Goal: Find specific page/section: Find specific page/section

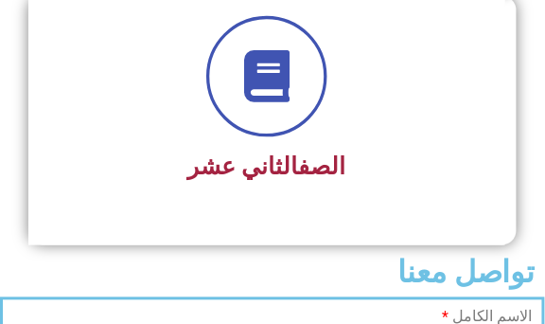
scroll to position [3186, 0]
click at [261, 84] on icon at bounding box center [267, 77] width 52 height 52
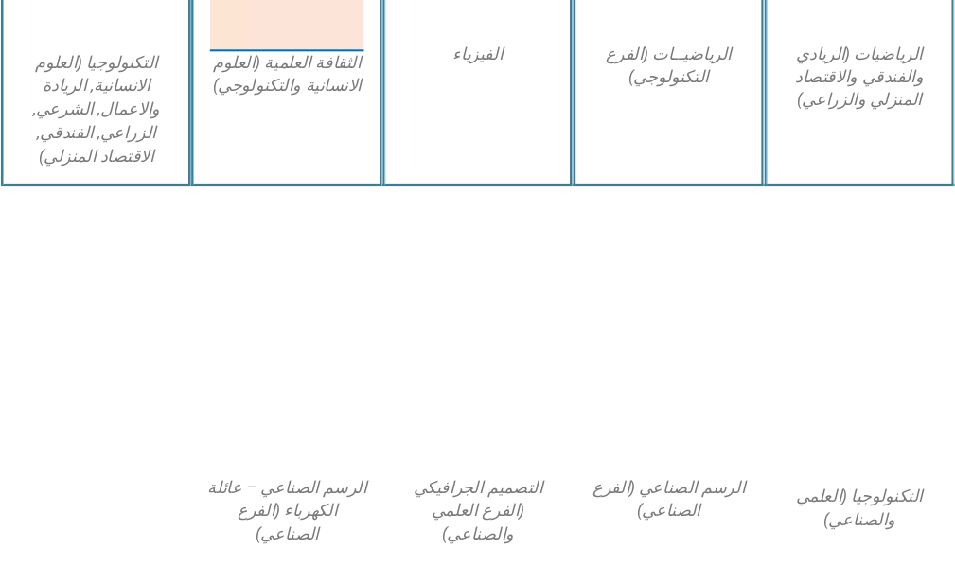
scroll to position [1299, 0]
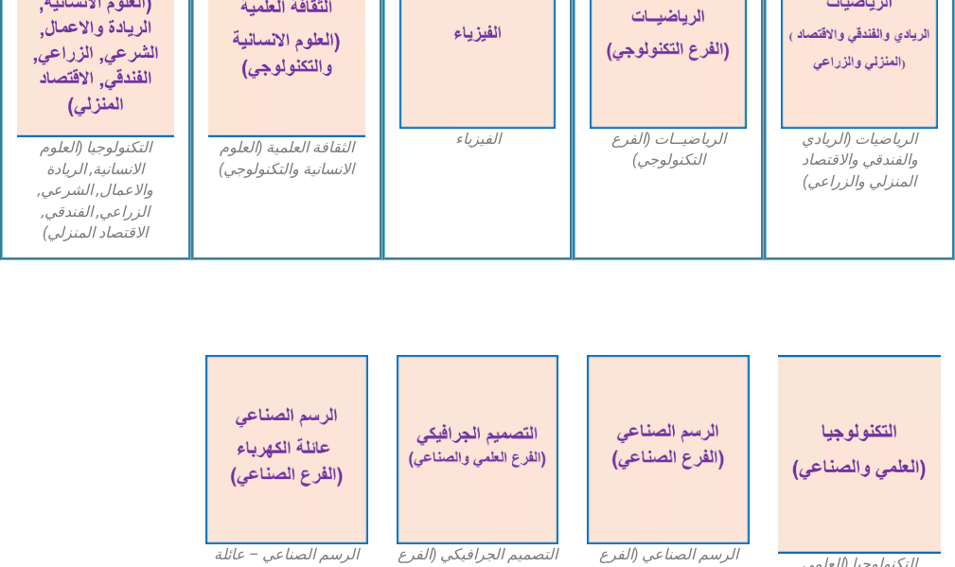
drag, startPoint x: 25, startPoint y: 8, endPoint x: 468, endPoint y: 294, distance: 527.7
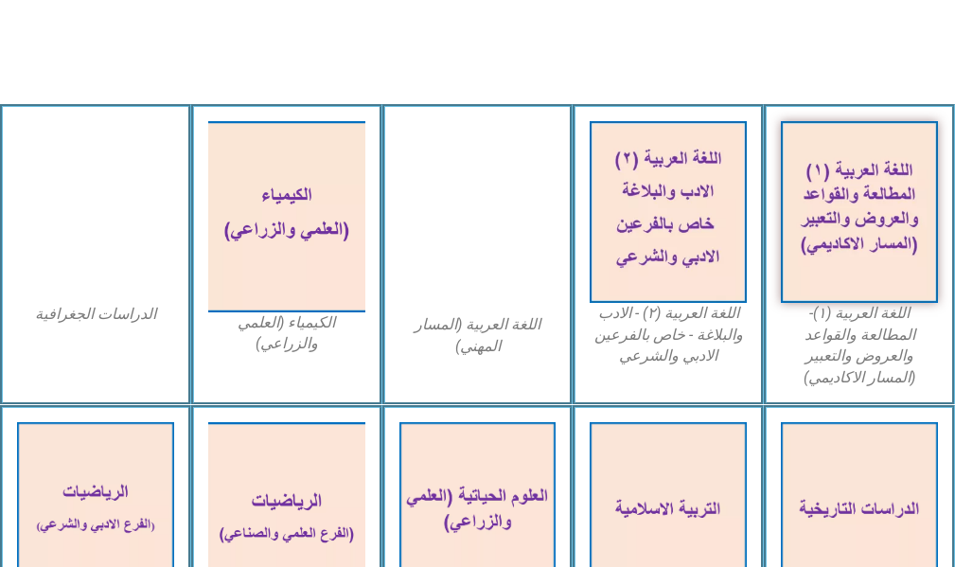
scroll to position [645, 0]
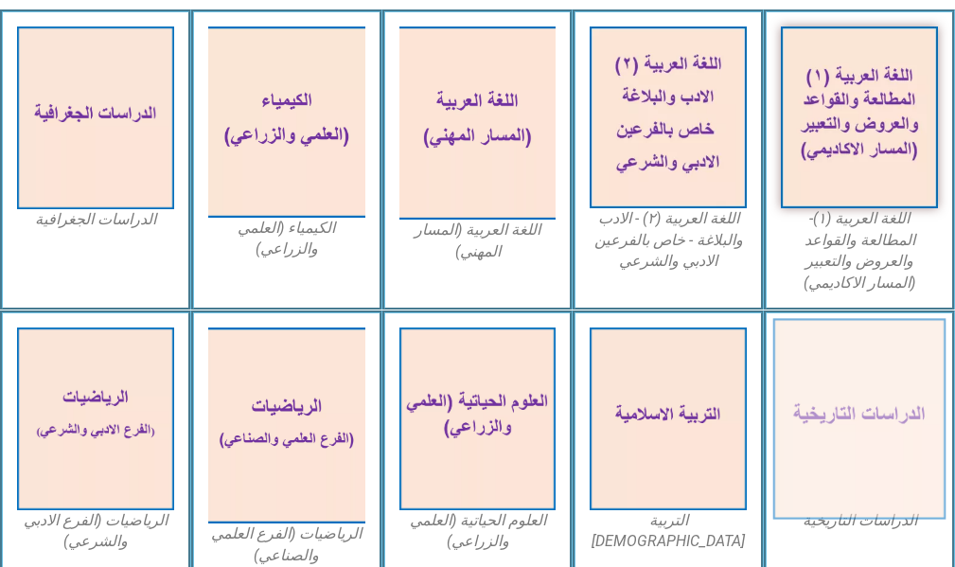
click at [544, 323] on img at bounding box center [859, 418] width 172 height 201
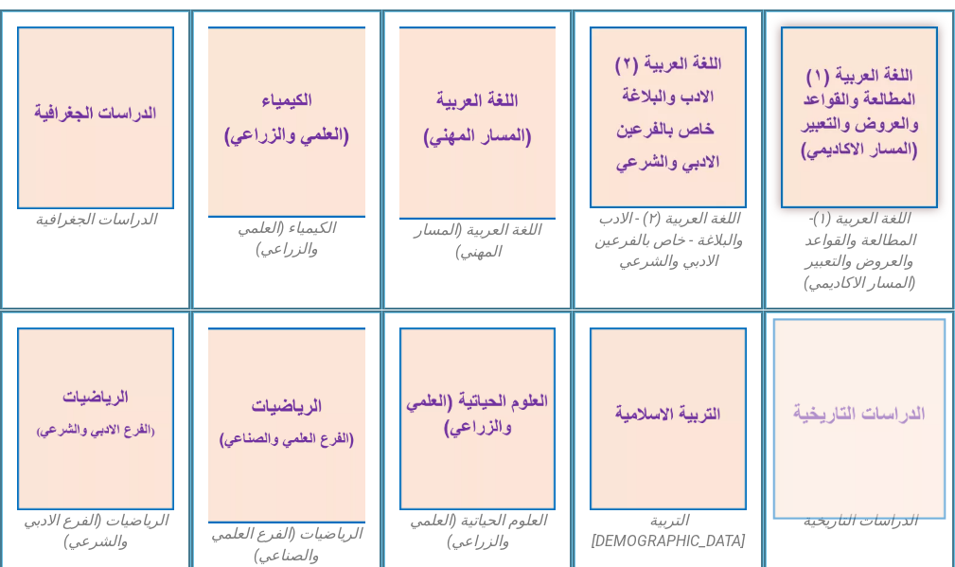
click at [544, 323] on img at bounding box center [859, 418] width 172 height 201
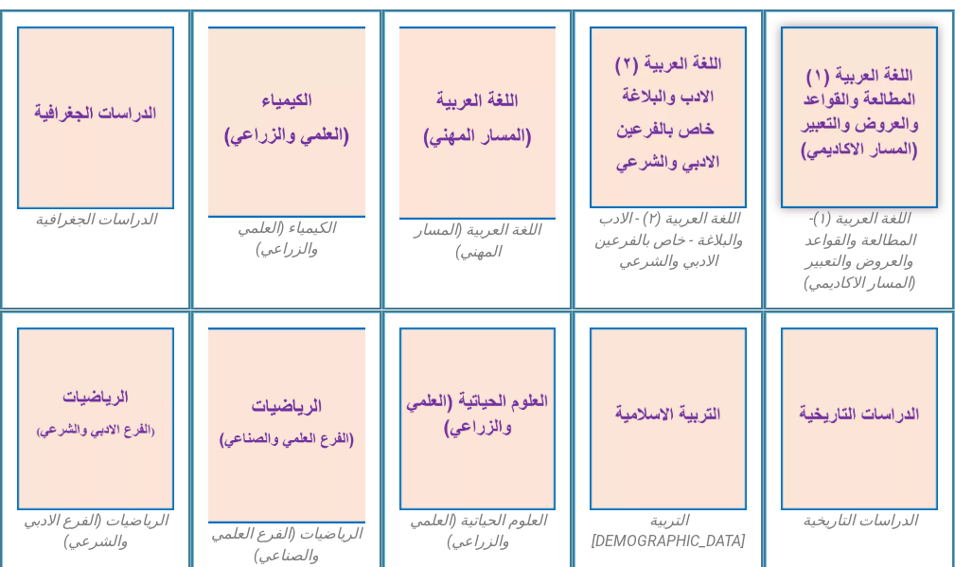
scroll to position [740, 0]
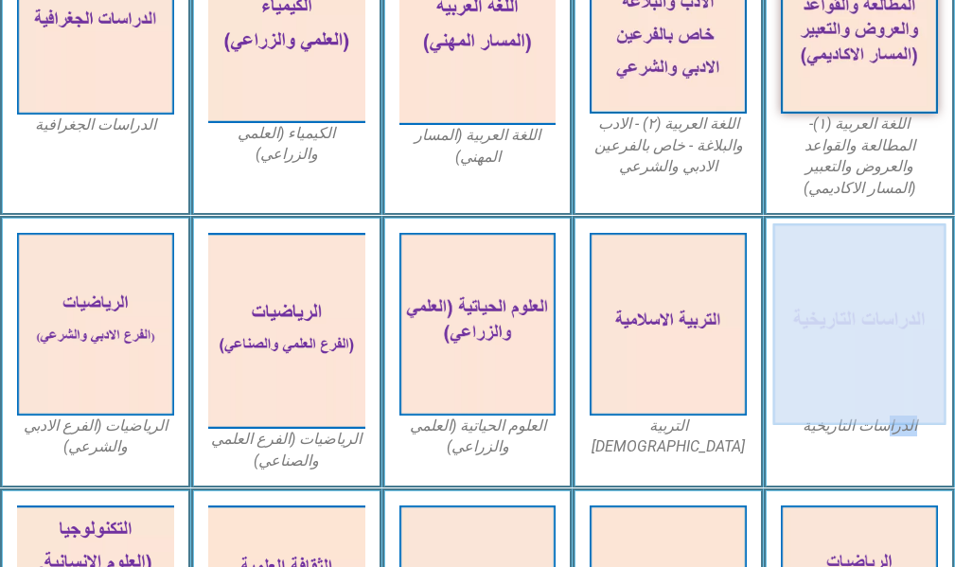
click at [544, 323] on figure "الدراسات التاريخية" at bounding box center [859, 334] width 157 height 203
click at [544, 323] on img at bounding box center [859, 323] width 172 height 201
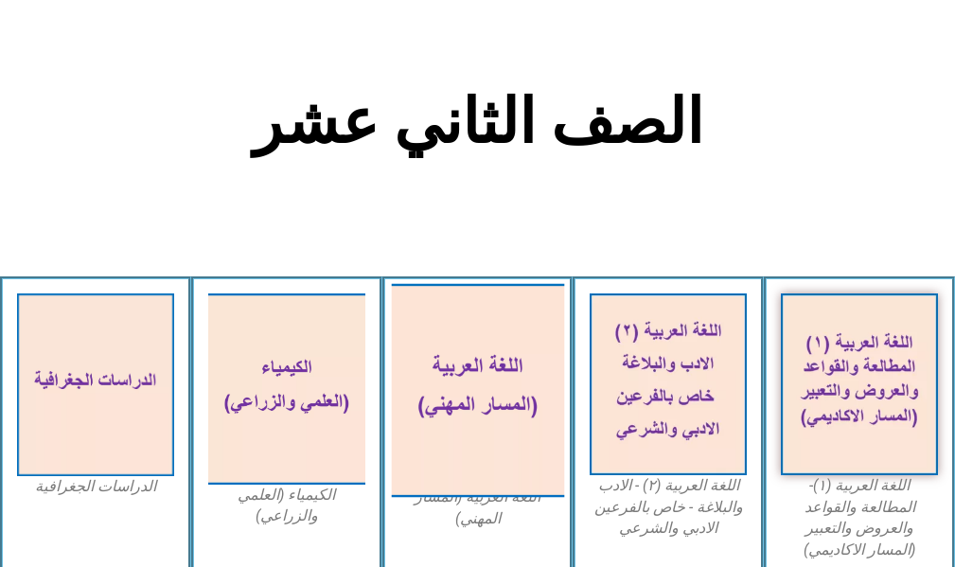
scroll to position [663, 0]
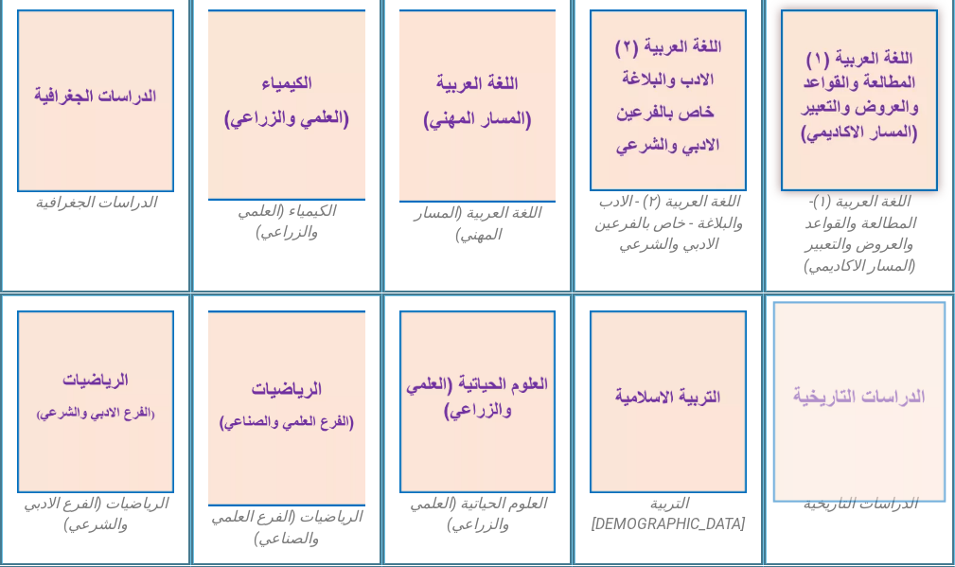
click at [890, 378] on img at bounding box center [859, 401] width 172 height 201
click at [891, 378] on img at bounding box center [859, 401] width 172 height 201
click at [893, 377] on img at bounding box center [859, 401] width 172 height 201
click at [894, 376] on img at bounding box center [859, 401] width 172 height 201
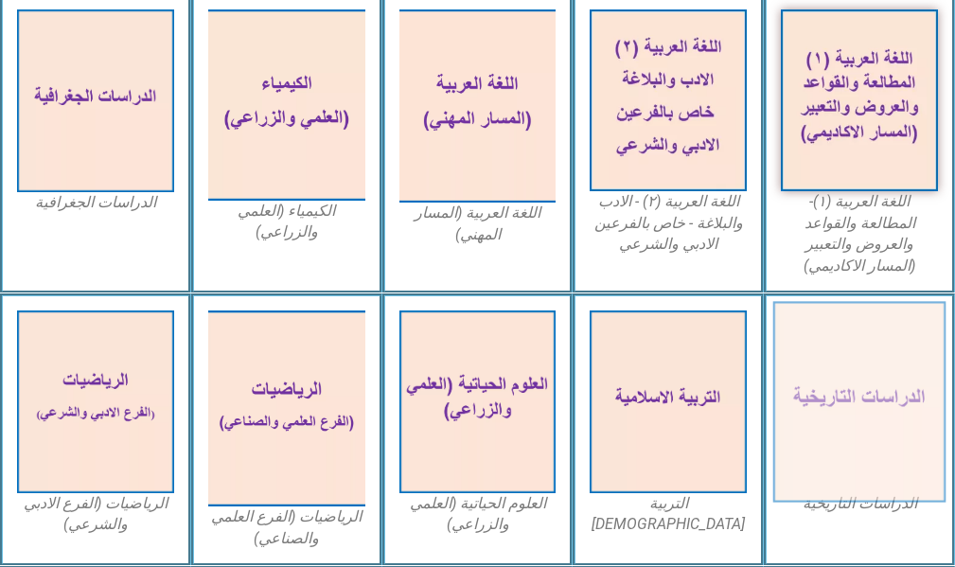
click at [898, 374] on img at bounding box center [859, 401] width 172 height 201
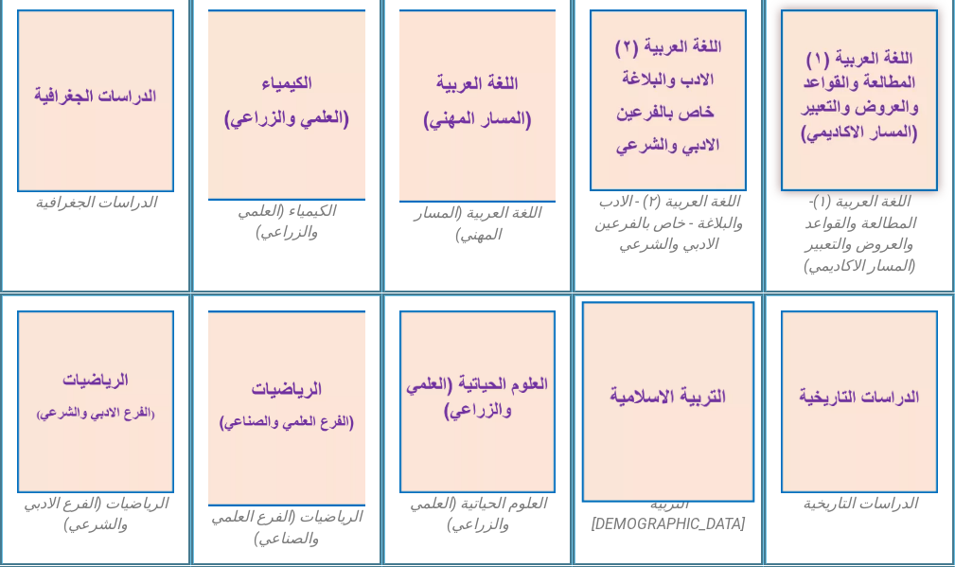
click at [667, 385] on img at bounding box center [668, 401] width 172 height 201
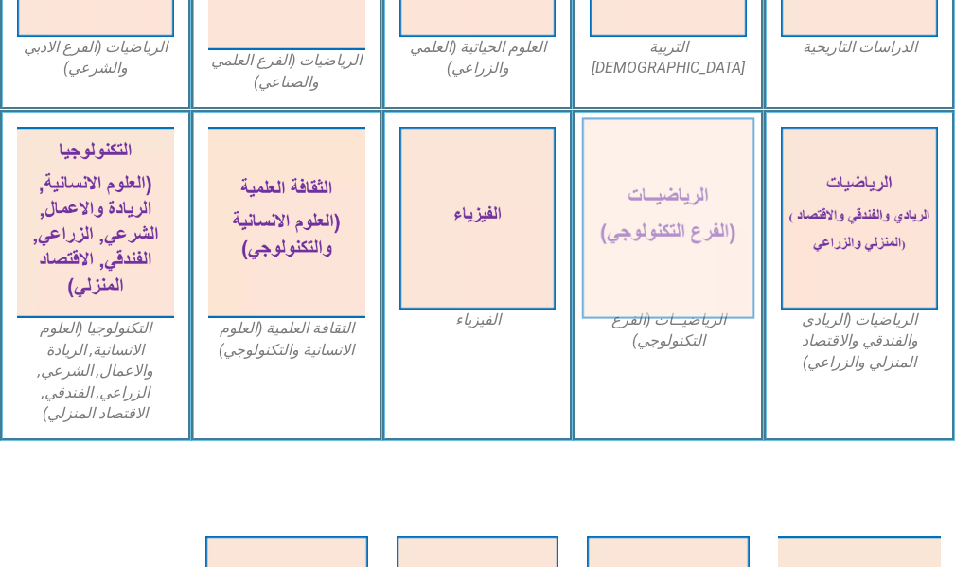
scroll to position [835, 0]
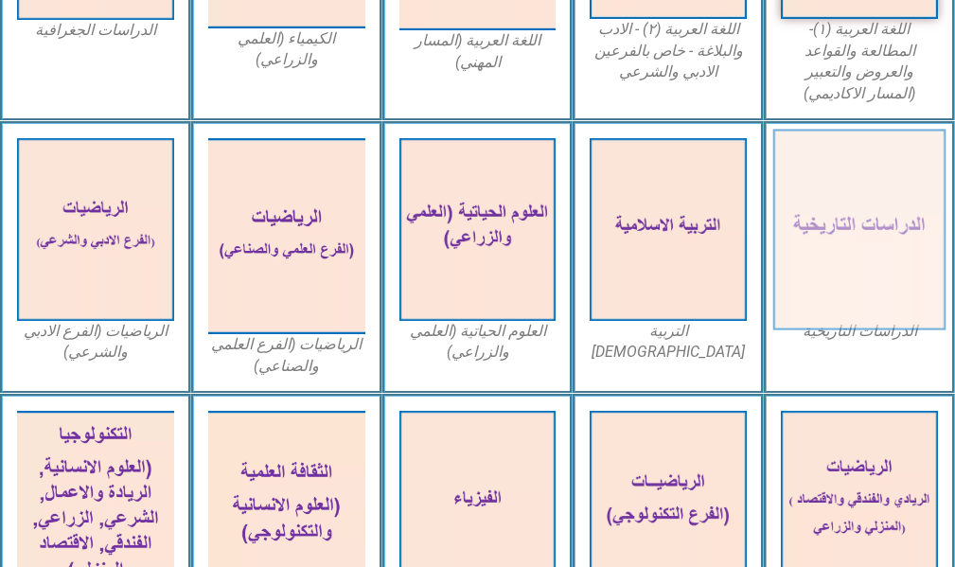
click at [859, 211] on img at bounding box center [859, 229] width 172 height 201
click at [860, 211] on img at bounding box center [859, 229] width 172 height 201
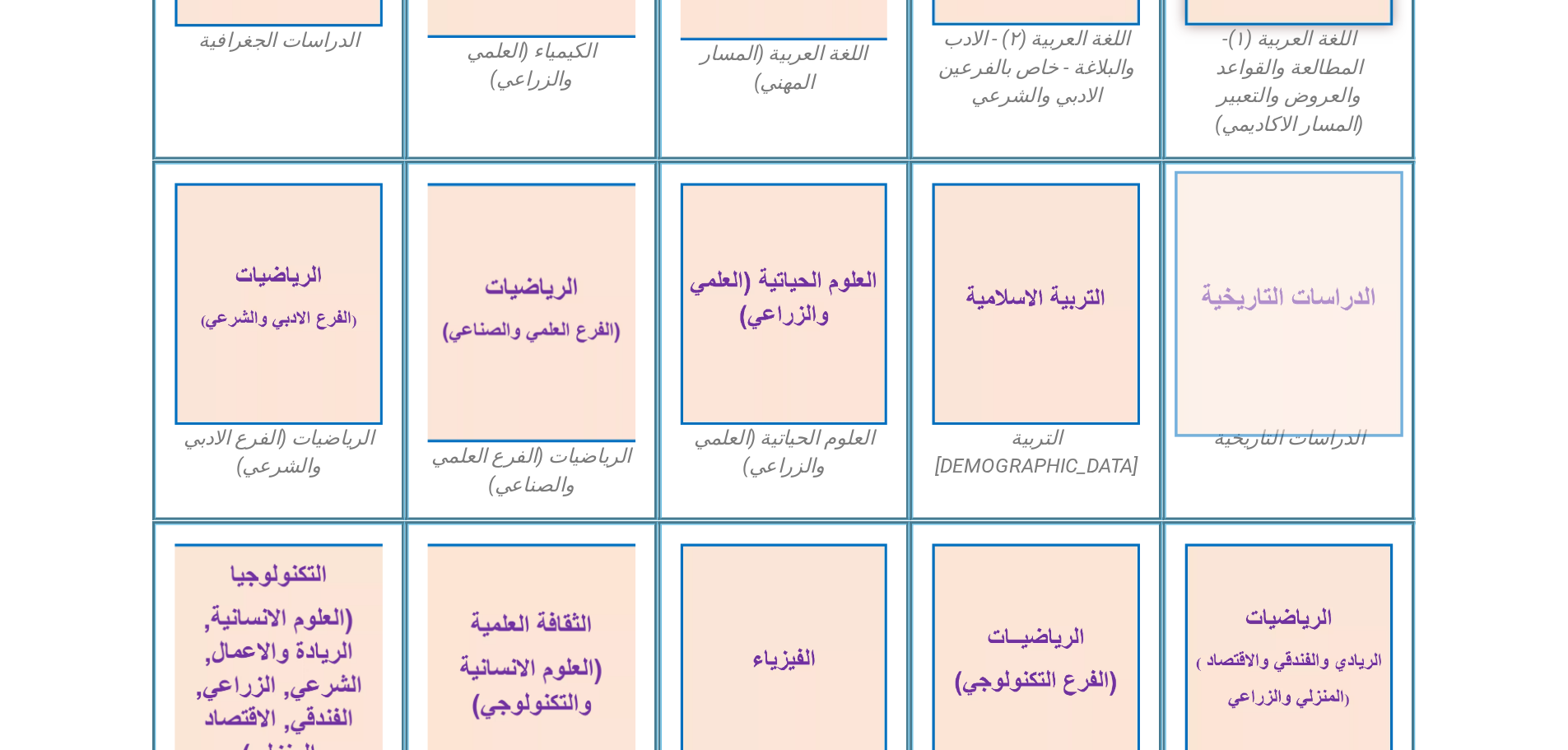
scroll to position [561, 0]
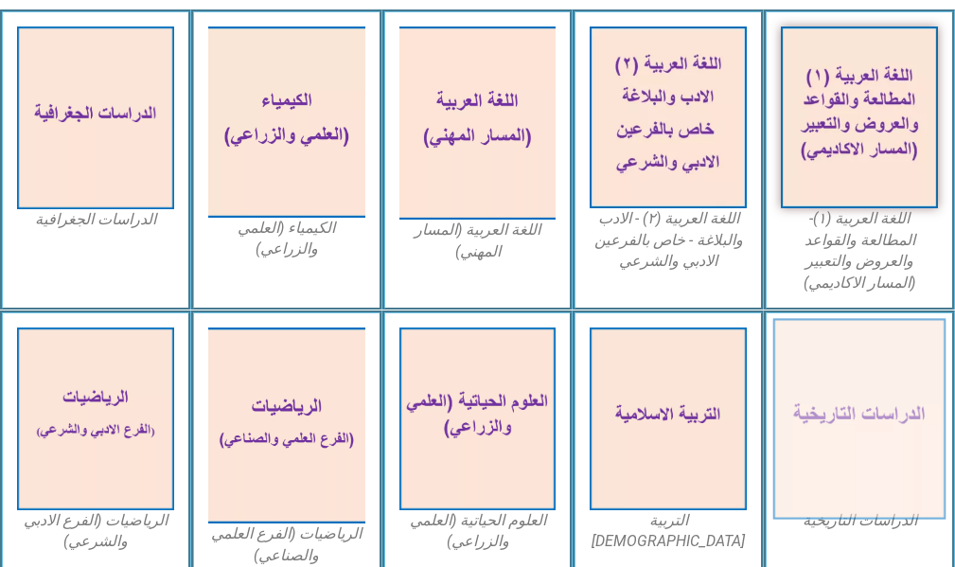
click at [854, 400] on img at bounding box center [859, 418] width 172 height 201
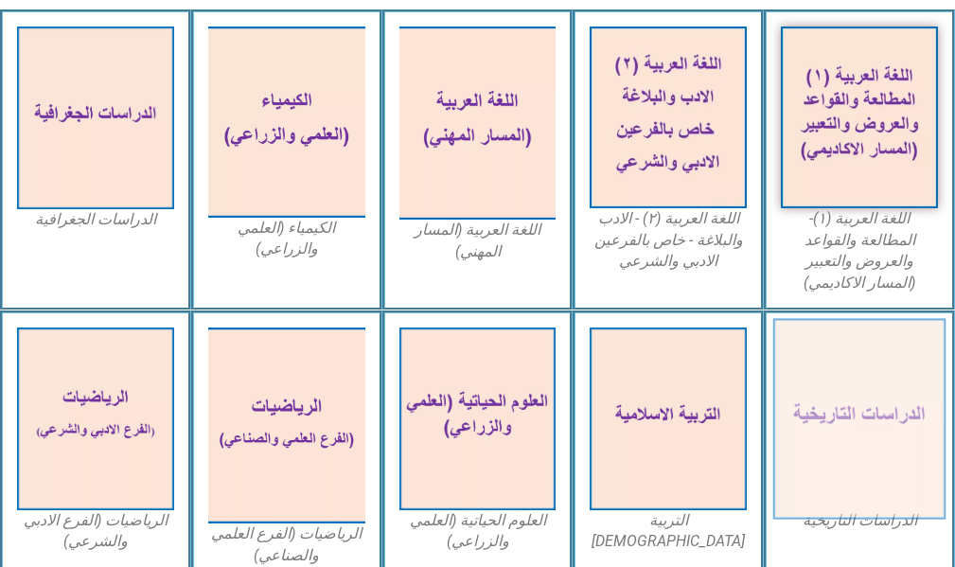
click at [854, 400] on img at bounding box center [859, 418] width 172 height 201
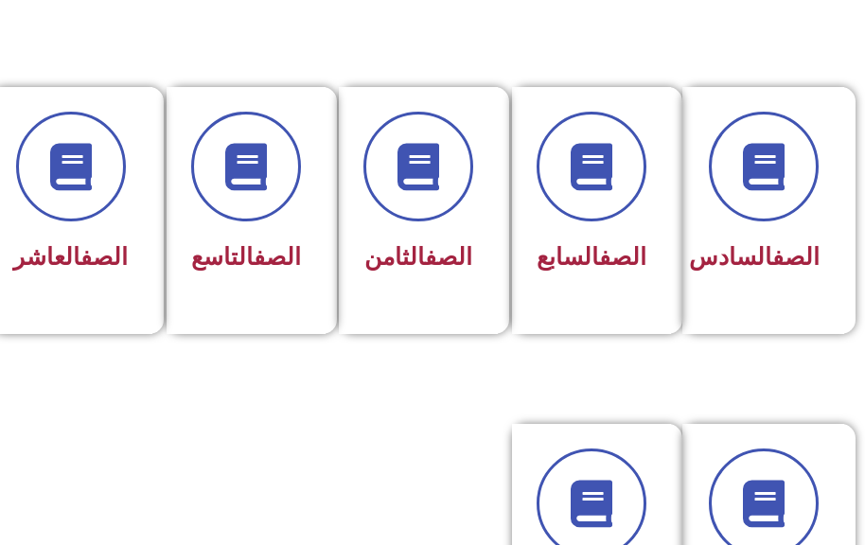
scroll to position [1041, 0]
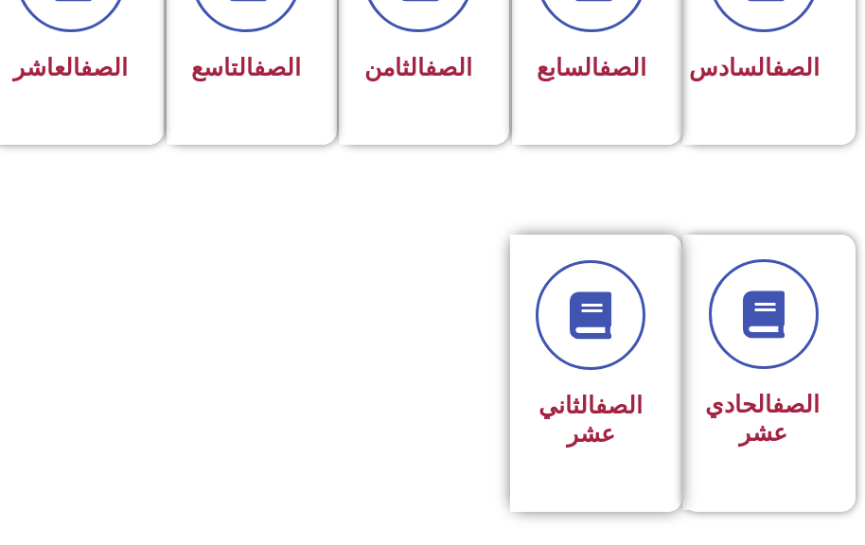
click at [571, 415] on div "الصف الثاني عشر" at bounding box center [591, 421] width 110 height 74
click at [578, 435] on h3 "الصف الثاني عشر" at bounding box center [591, 420] width 110 height 57
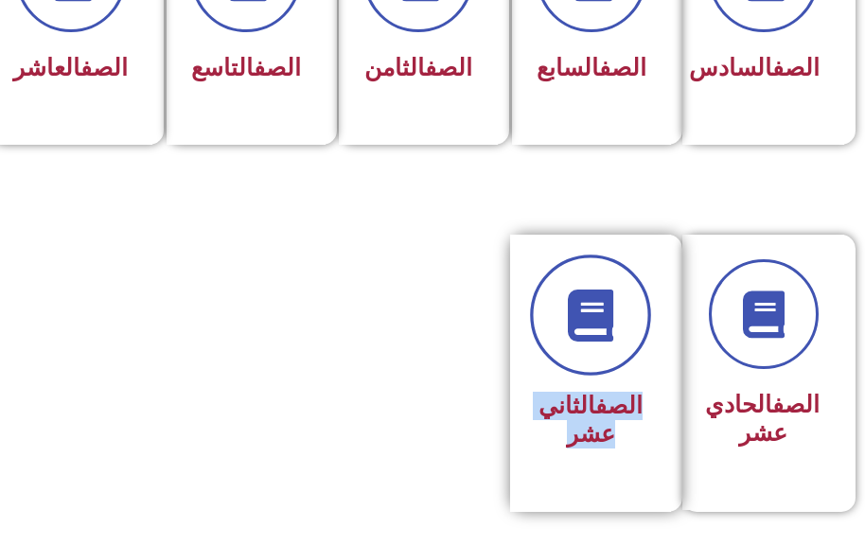
click at [594, 341] on icon at bounding box center [591, 315] width 52 height 52
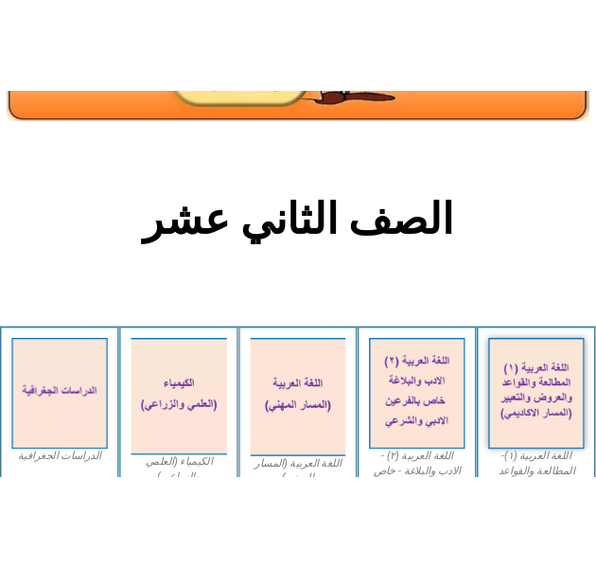
scroll to position [568, 0]
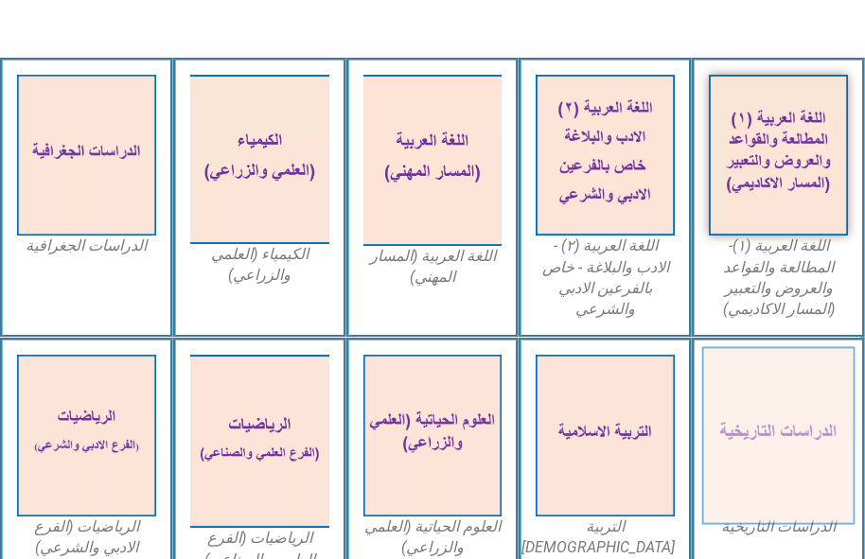
click at [763, 416] on img at bounding box center [778, 435] width 152 height 178
click at [764, 416] on img at bounding box center [778, 435] width 152 height 178
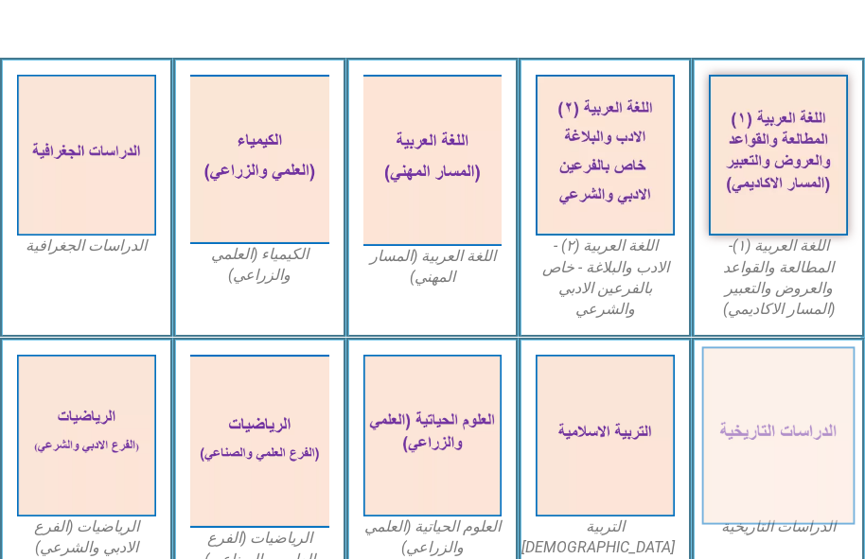
click at [764, 416] on img at bounding box center [778, 435] width 152 height 178
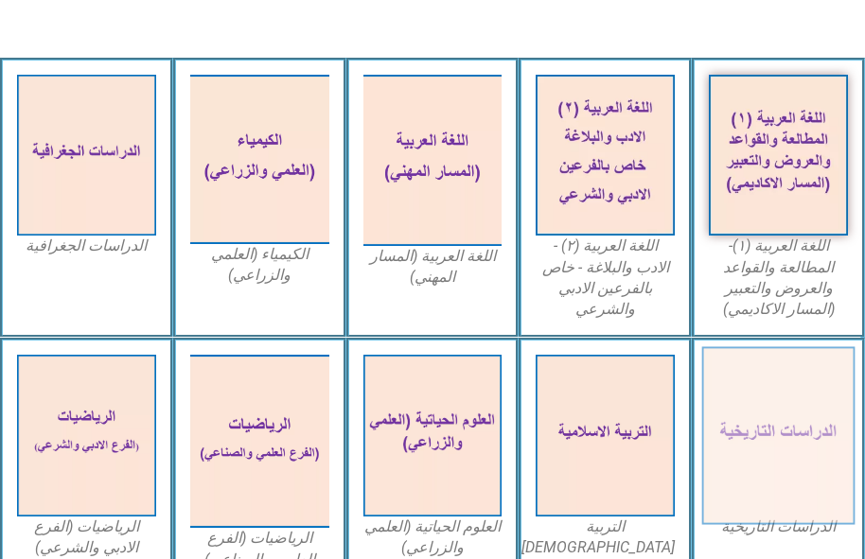
click at [765, 416] on img at bounding box center [778, 435] width 152 height 178
click at [763, 420] on img at bounding box center [778, 435] width 152 height 178
click at [764, 426] on img at bounding box center [778, 435] width 152 height 178
click at [765, 426] on img at bounding box center [778, 435] width 152 height 178
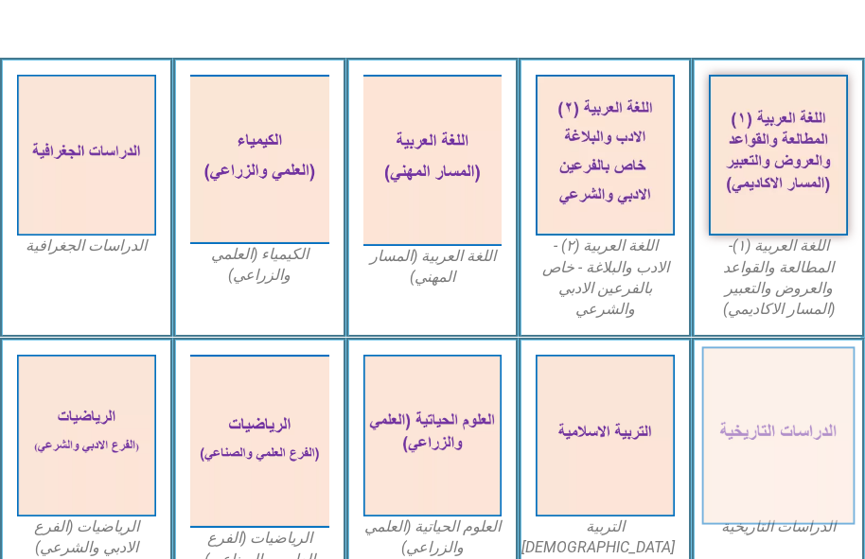
click at [765, 426] on img at bounding box center [778, 435] width 152 height 178
click at [768, 424] on img at bounding box center [778, 435] width 152 height 178
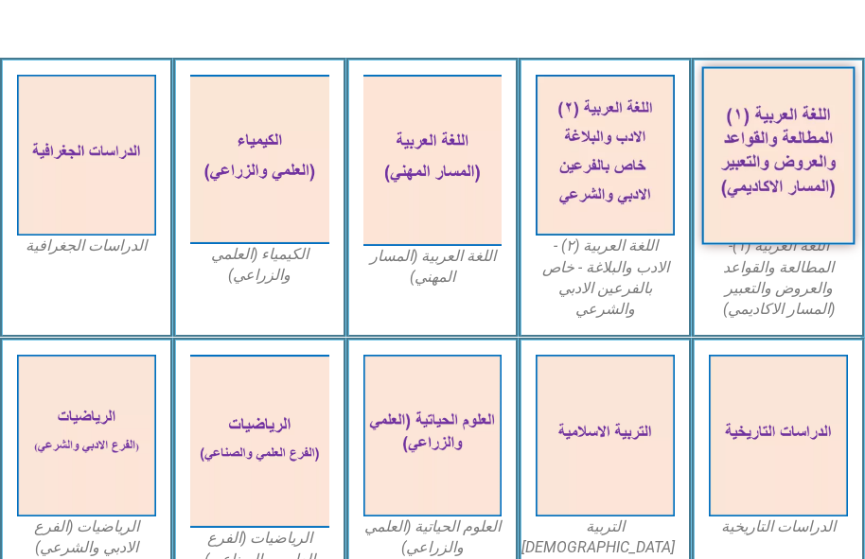
click at [785, 149] on img at bounding box center [778, 155] width 152 height 178
click at [785, 148] on img at bounding box center [778, 155] width 152 height 178
click at [785, 147] on img at bounding box center [778, 155] width 152 height 178
drag, startPoint x: 785, startPoint y: 147, endPoint x: 782, endPoint y: 156, distance: 9.9
click at [782, 156] on img at bounding box center [778, 155] width 152 height 178
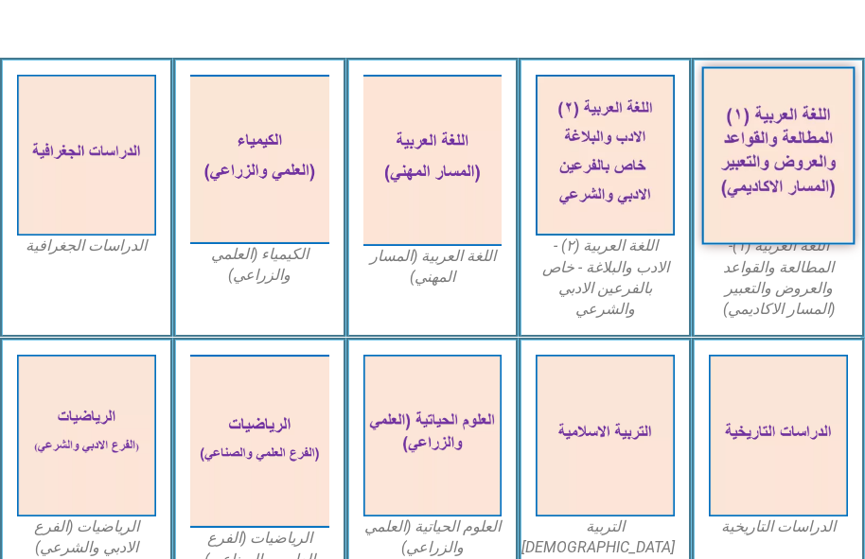
click at [752, 182] on img at bounding box center [778, 155] width 152 height 178
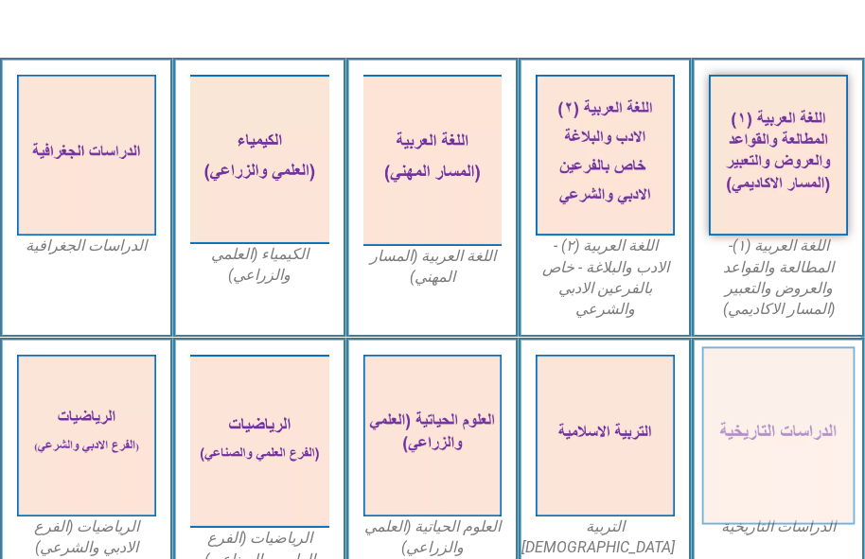
click at [751, 428] on img at bounding box center [778, 435] width 152 height 178
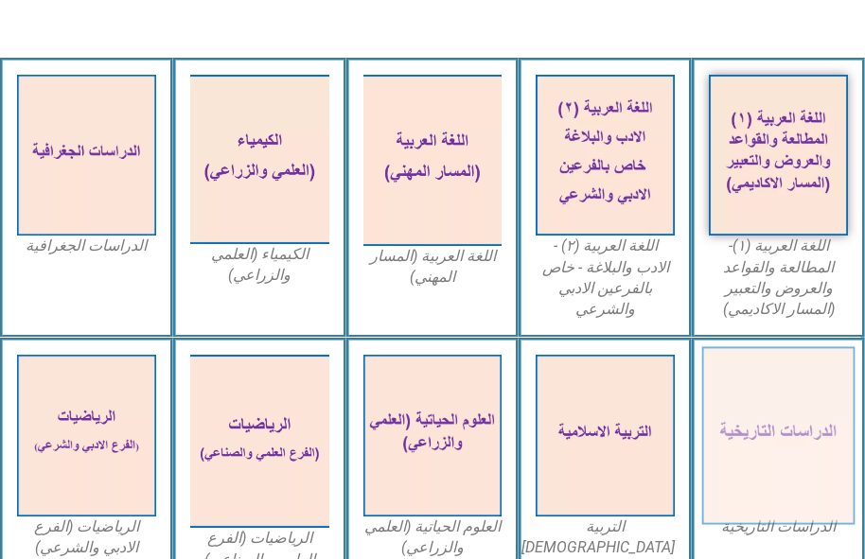
drag, startPoint x: 751, startPoint y: 429, endPoint x: 790, endPoint y: 486, distance: 70.1
click at [790, 486] on img at bounding box center [778, 435] width 152 height 178
click at [798, 439] on img at bounding box center [778, 435] width 152 height 178
click at [799, 438] on img at bounding box center [778, 435] width 152 height 178
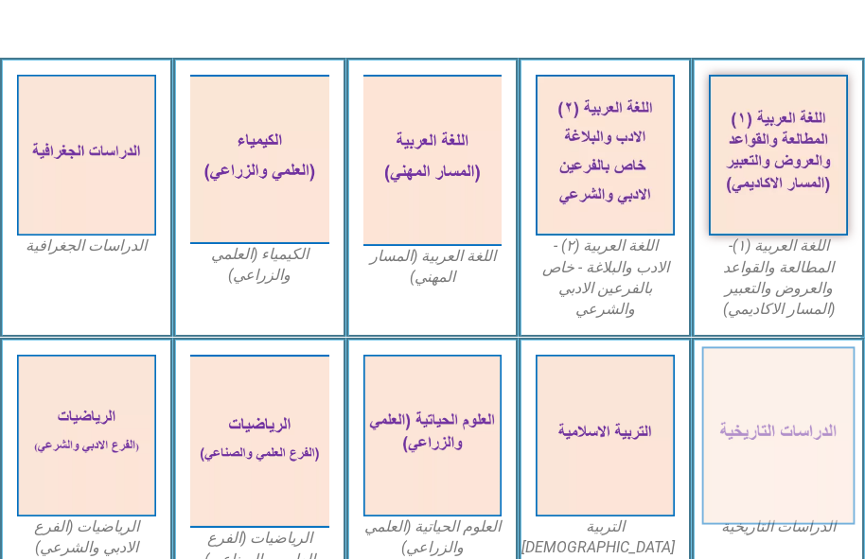
click at [799, 438] on img at bounding box center [778, 435] width 152 height 178
click at [733, 435] on img at bounding box center [778, 435] width 152 height 178
click at [734, 435] on img at bounding box center [778, 435] width 152 height 178
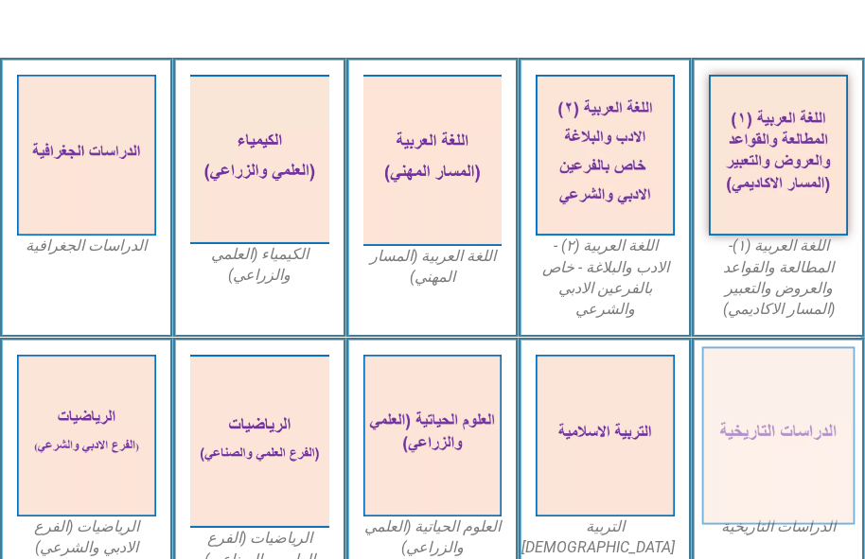
click at [734, 434] on img at bounding box center [778, 435] width 152 height 178
click at [735, 433] on img at bounding box center [778, 435] width 152 height 178
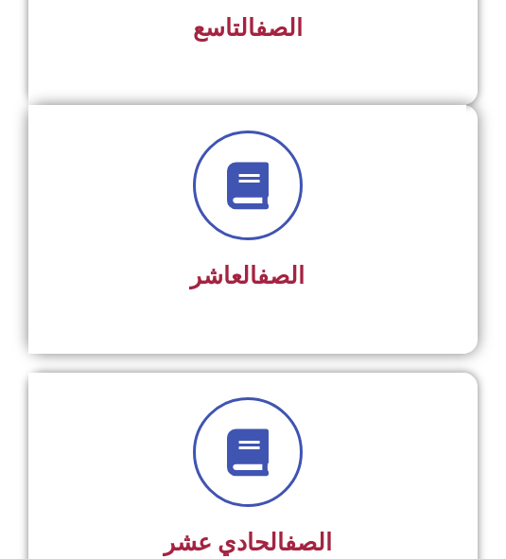
scroll to position [2550, 0]
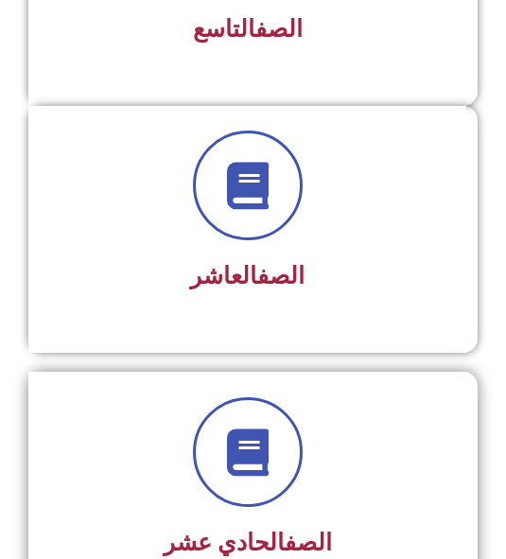
click at [148, 453] on div at bounding box center [247, 453] width 387 height 110
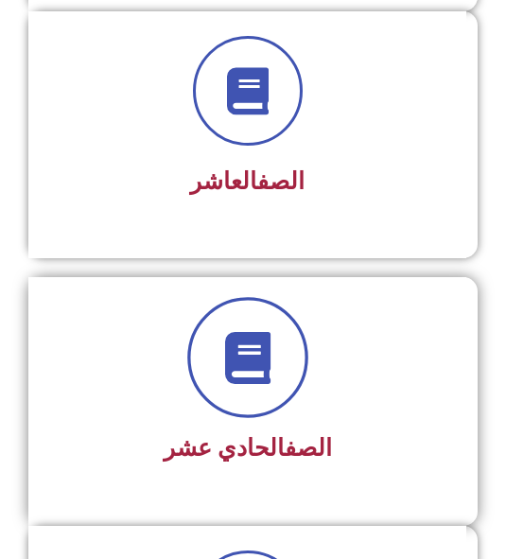
click at [239, 397] on link at bounding box center [247, 357] width 121 height 121
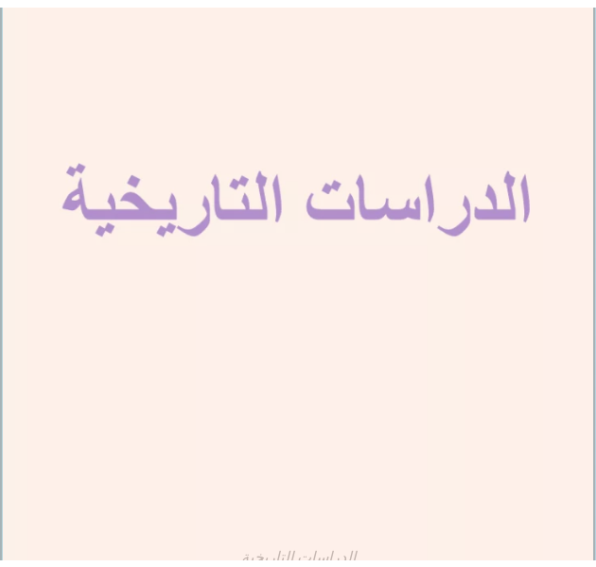
scroll to position [3234, 0]
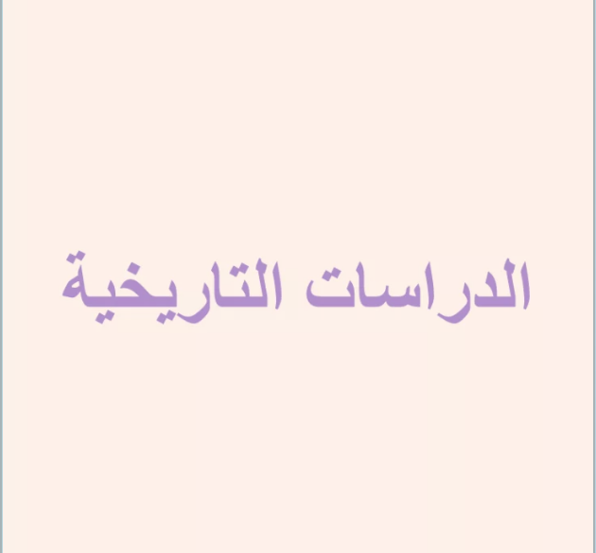
click at [177, 261] on img at bounding box center [298, 307] width 618 height 720
click at [177, 259] on img at bounding box center [298, 307] width 618 height 720
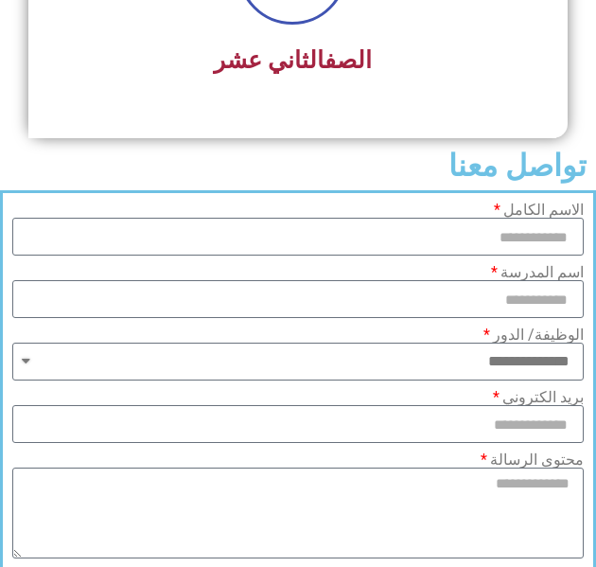
scroll to position [3027, 0]
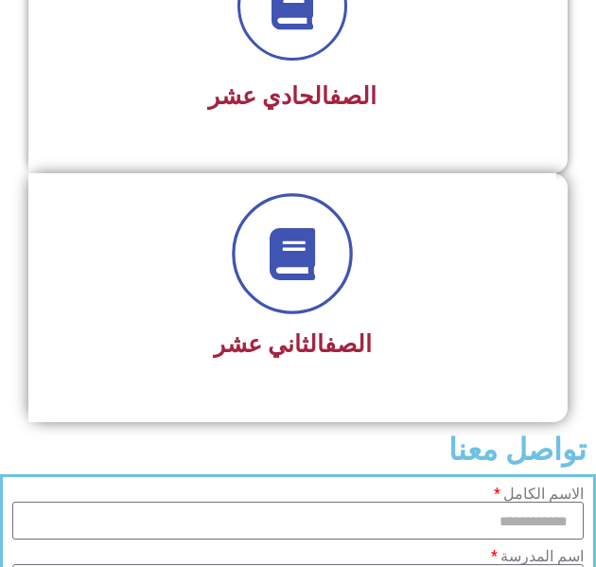
click at [285, 252] on icon at bounding box center [293, 254] width 52 height 52
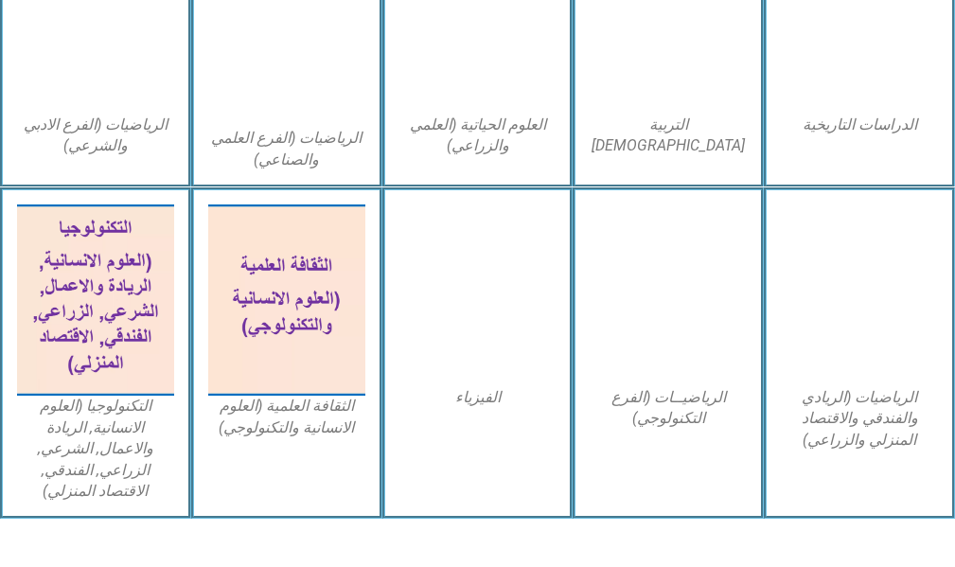
scroll to position [757, 0]
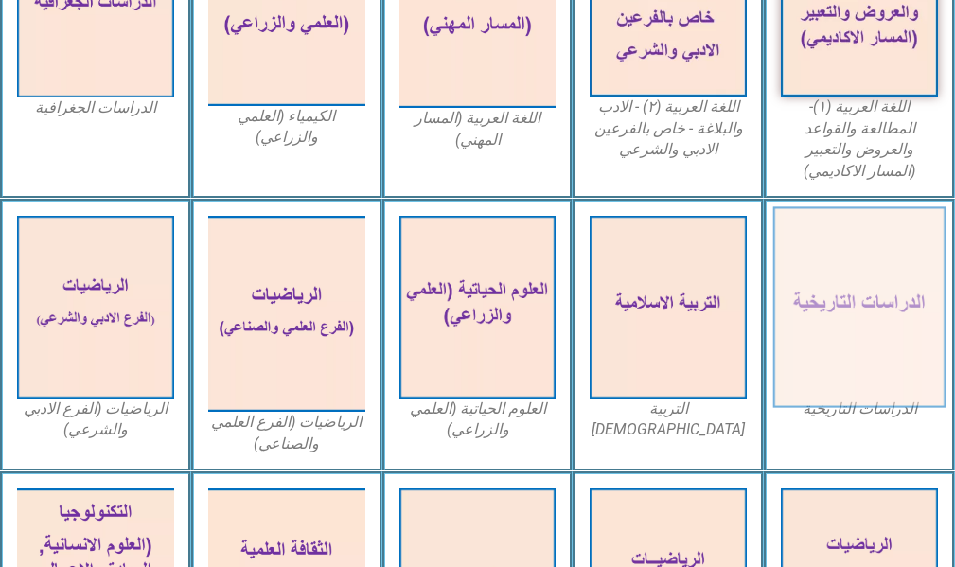
click at [595, 285] on img at bounding box center [859, 306] width 172 height 201
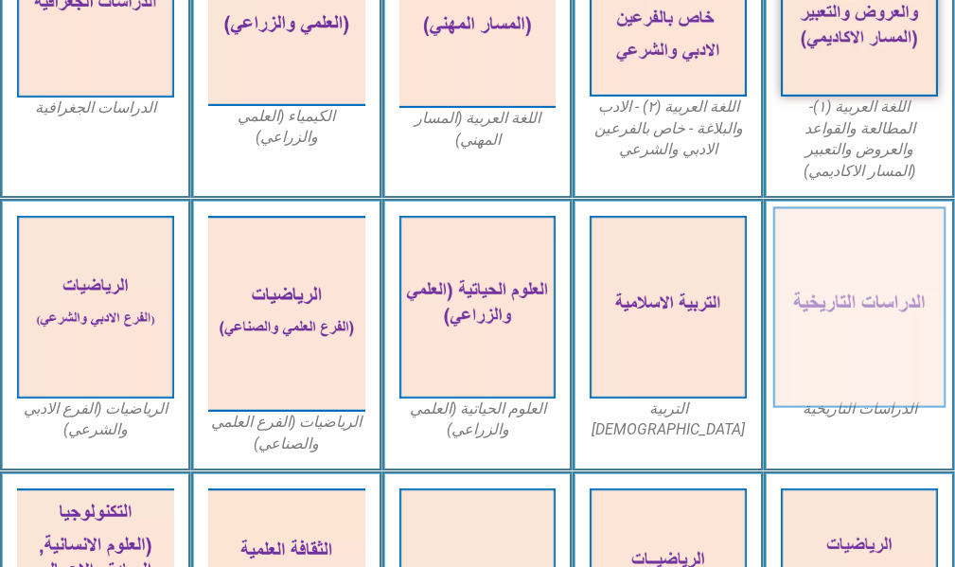
click at [595, 285] on img at bounding box center [859, 306] width 172 height 201
click at [595, 288] on img at bounding box center [859, 306] width 172 height 201
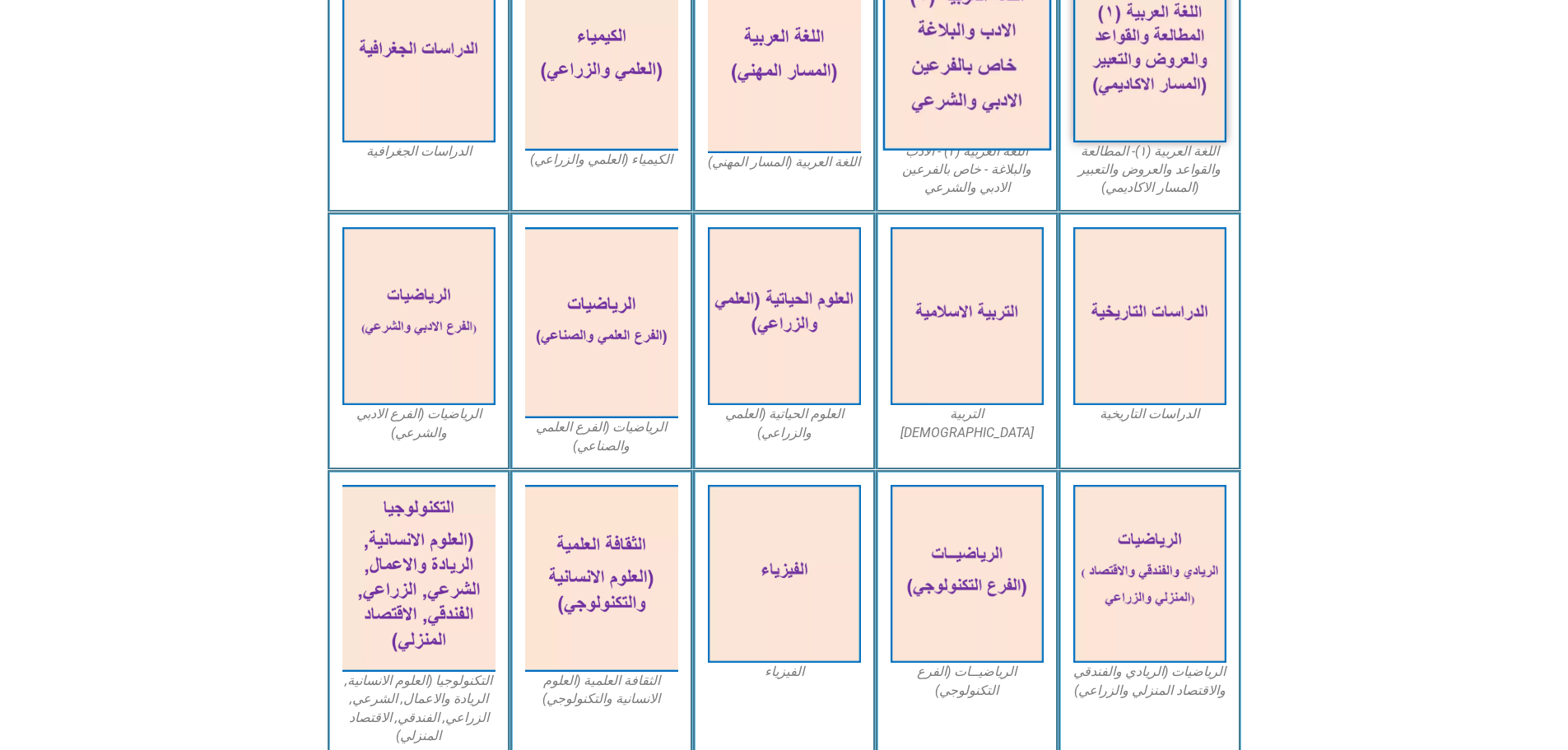
scroll to position [474, 0]
